Goal: Navigation & Orientation: Find specific page/section

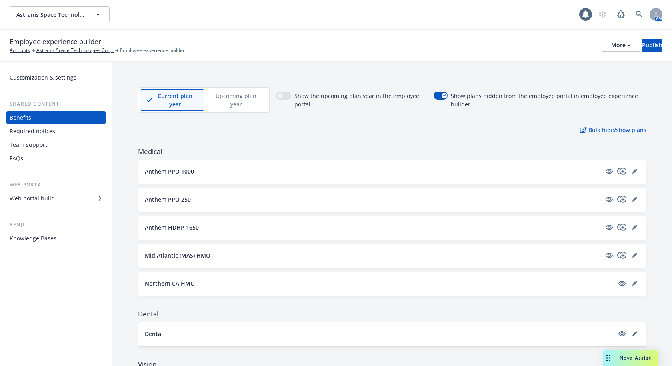
scroll to position [353, 0]
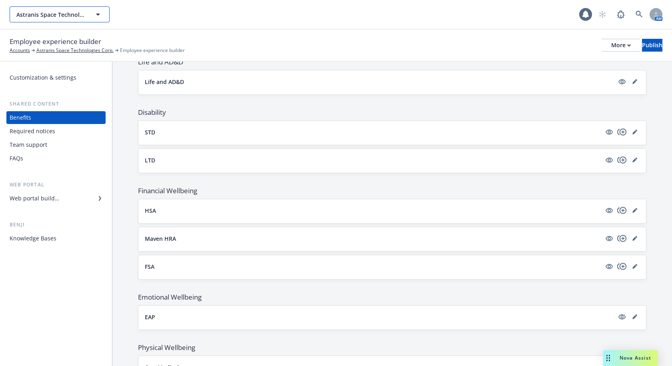
click at [71, 16] on span "Astranis Space Technologies Corp." at bounding box center [50, 14] width 69 height 8
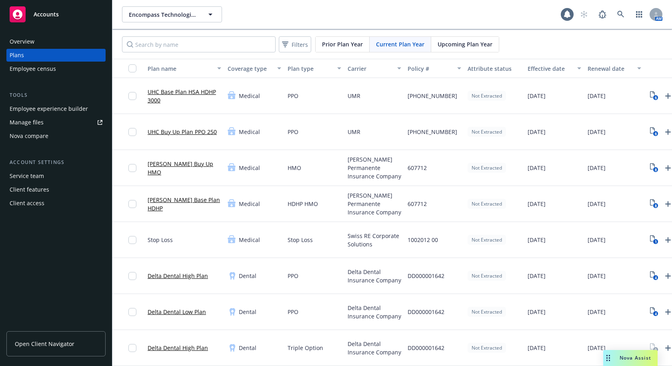
click at [25, 56] on div "Plans" at bounding box center [56, 55] width 93 height 13
click at [350, 24] on div "Encompass Technologies, Inc. Encompass Technologies, Inc. 1 AM" at bounding box center [391, 14] width 559 height 29
click at [171, 16] on span "Encompass Technologies, Inc." at bounding box center [163, 14] width 69 height 8
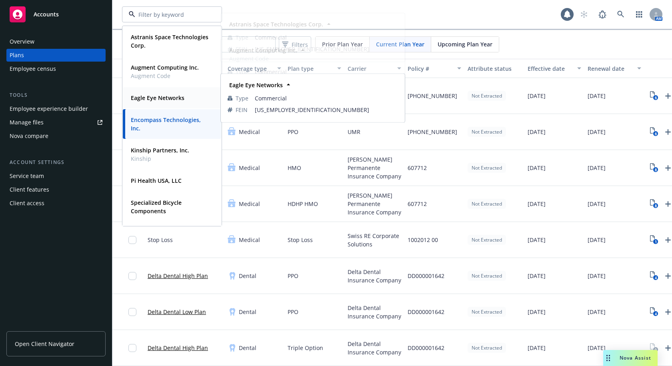
click at [154, 101] on strong "Eagle Eye Networks" at bounding box center [158, 98] width 54 height 8
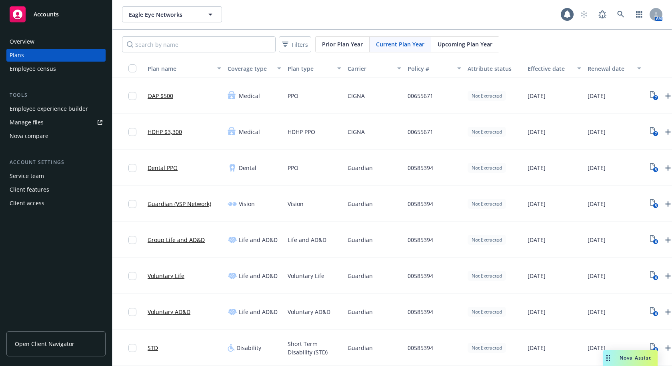
click at [480, 24] on div "Eagle Eye Networks Eagle Eye Networks 1 AM" at bounding box center [391, 14] width 559 height 29
click at [50, 338] on link "Open Client Navigator" at bounding box center [55, 343] width 99 height 25
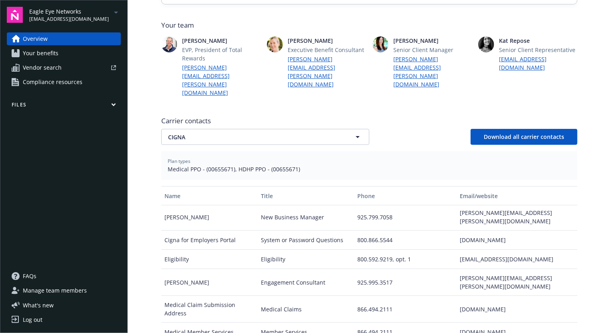
scroll to position [2, 0]
click at [322, 12] on div "Newfront news View all news Case Study: How the 49ers Partner with Newfront to …" at bounding box center [369, 149] width 416 height 580
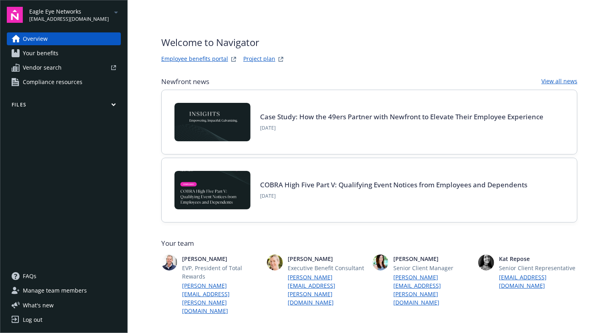
scroll to position [2, 0]
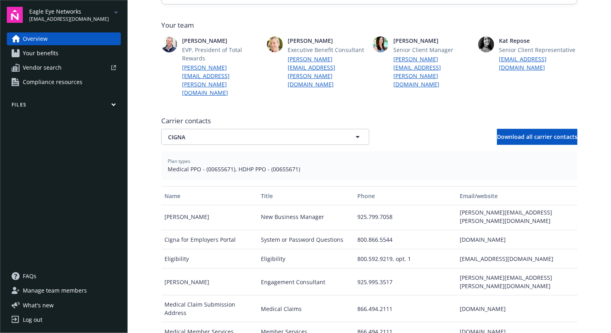
click at [308, 16] on div "Newfront news View all news Case Study: How the 49ers Partner with Newfront to …" at bounding box center [369, 149] width 416 height 580
click at [488, 24] on span "Your team" at bounding box center [369, 25] width 416 height 10
click at [559, 80] on div "Newfront news View all news Case Study: How the 49ers Partner with Newfront to …" at bounding box center [369, 149] width 416 height 580
click at [364, 83] on div "Newfront news View all news Case Study: How the 49ers Partner with Newfront to …" at bounding box center [369, 149] width 416 height 580
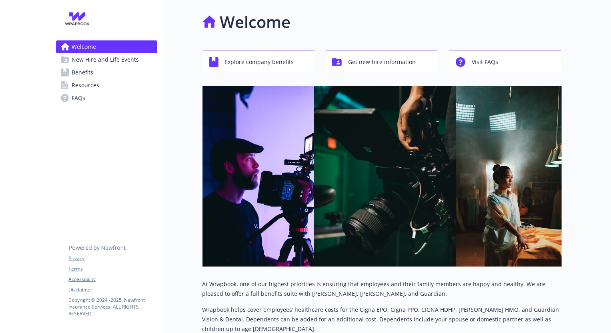
click at [97, 86] on span "Resources" at bounding box center [86, 85] width 28 height 13
